Goal: Check status: Check status

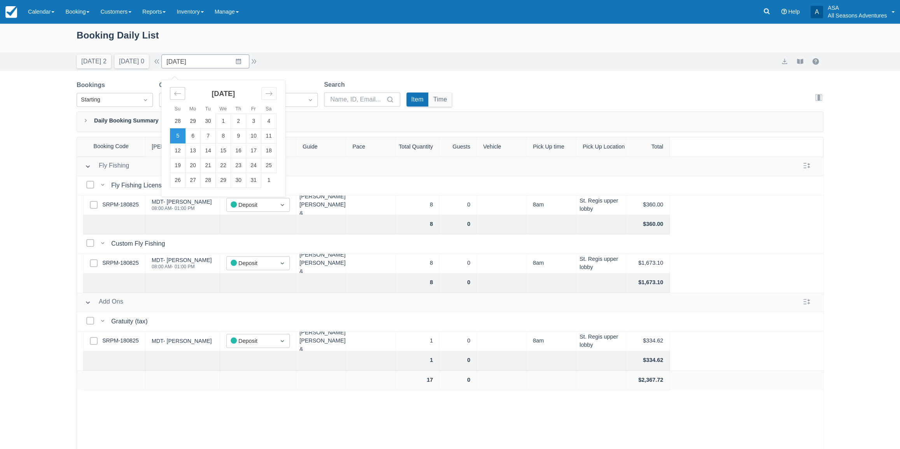
click at [185, 97] on div "Move backward to switch to the previous month." at bounding box center [177, 93] width 15 height 13
click at [272, 92] on icon "Move forward to switch to the next month." at bounding box center [269, 93] width 7 height 4
click at [196, 114] on td "29" at bounding box center [193, 121] width 15 height 15
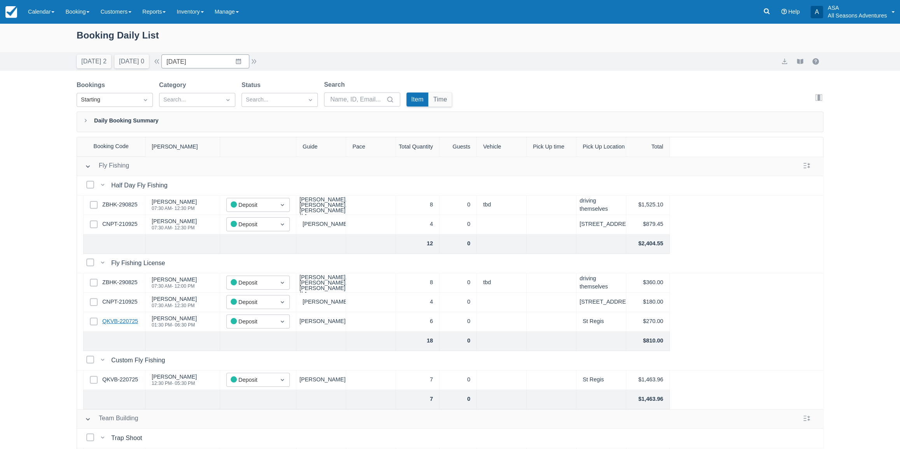
click at [128, 319] on link "QKVB-220725" at bounding box center [120, 321] width 36 height 9
click at [216, 59] on input "09/29/25" at bounding box center [205, 61] width 88 height 14
click at [228, 181] on td "1" at bounding box center [223, 180] width 15 height 15
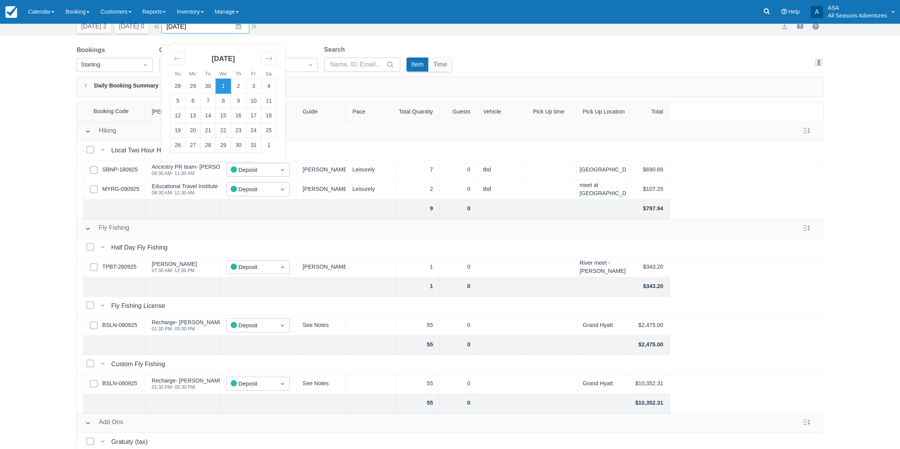
click at [244, 28] on input "10/01/25" at bounding box center [205, 26] width 88 height 14
click at [198, 88] on td "29" at bounding box center [193, 86] width 15 height 15
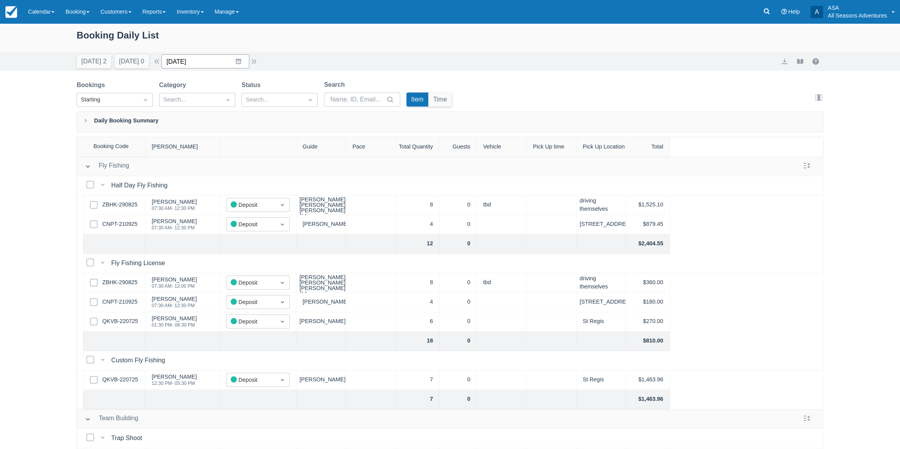
click at [201, 66] on input "09/29/25" at bounding box center [205, 61] width 88 height 14
click at [210, 184] on td "30" at bounding box center [208, 180] width 15 height 15
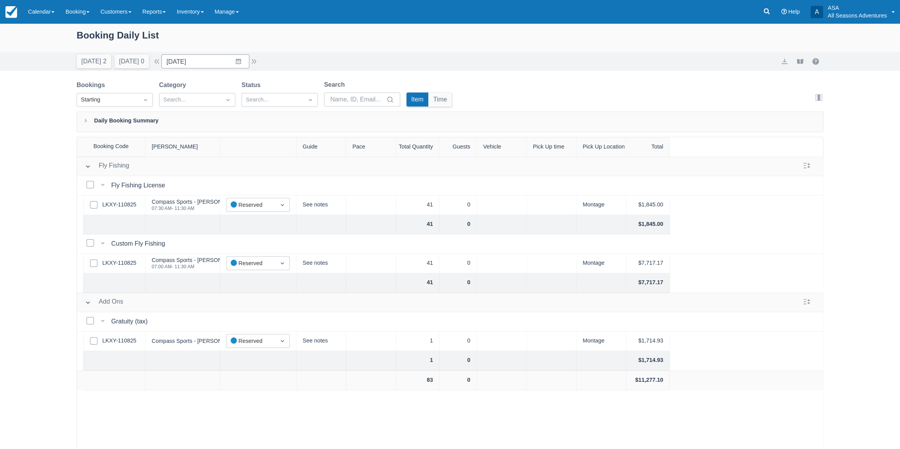
click at [849, 171] on div "Booking Daily List Today 2 Tomorrow 0 Date 09/30/25 Navigate forward to interac…" at bounding box center [450, 256] width 900 height 466
click at [188, 64] on input "09/30/25" at bounding box center [205, 61] width 88 height 14
click at [221, 178] on td "1" at bounding box center [223, 180] width 15 height 15
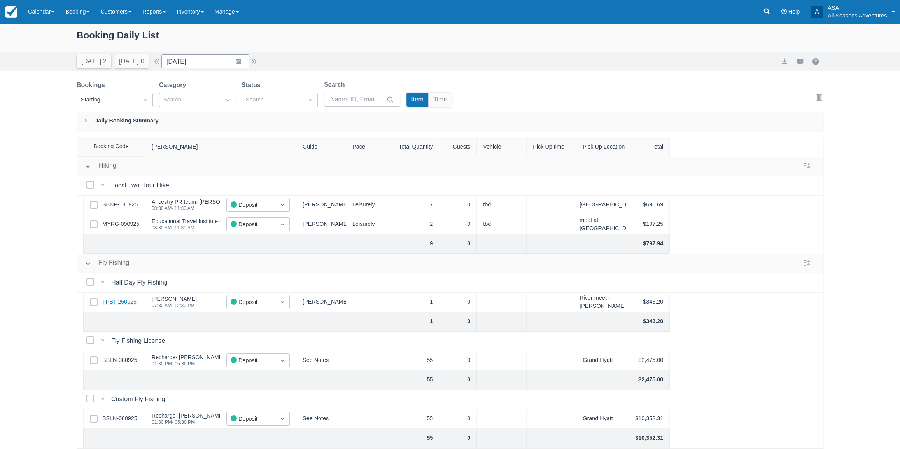
click at [111, 302] on link "TPBT-260925" at bounding box center [119, 302] width 34 height 9
click at [132, 62] on button "Tomorrow 0" at bounding box center [131, 61] width 35 height 14
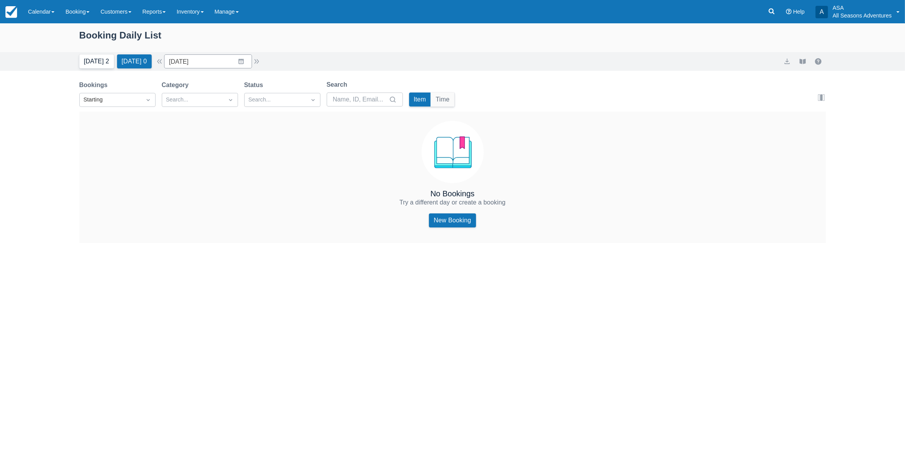
click at [91, 62] on button "Today 2" at bounding box center [96, 61] width 35 height 14
type input "09/27/25"
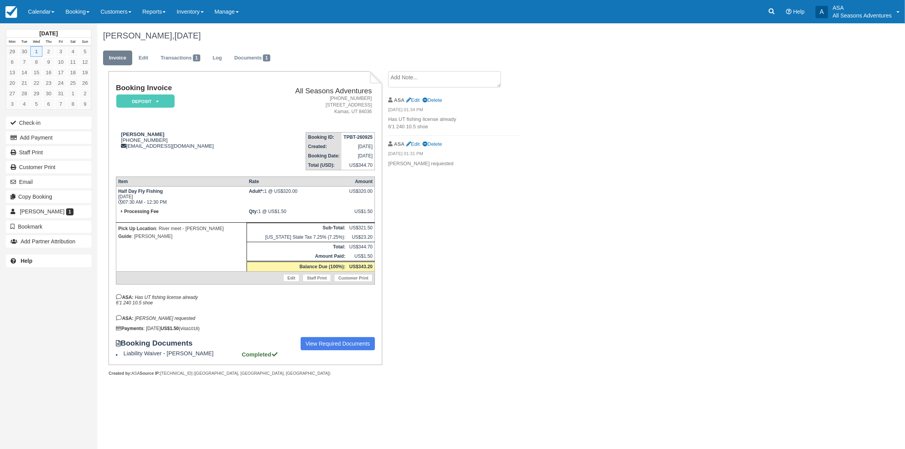
click at [450, 276] on div "Booking Invoice Deposit   Pending Reserved Paid Waiting Cancelled All Seasons A…" at bounding box center [311, 232] width 428 height 322
click at [771, 11] on icon at bounding box center [772, 11] width 8 height 8
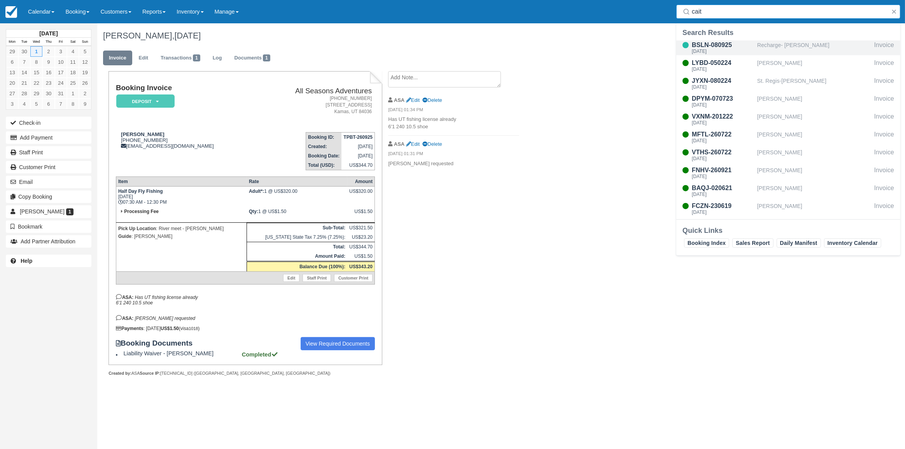
type input "cait"
click at [784, 45] on div "Recharge- Caitlan Shumaker" at bounding box center [815, 47] width 114 height 15
